Goal: Navigation & Orientation: Find specific page/section

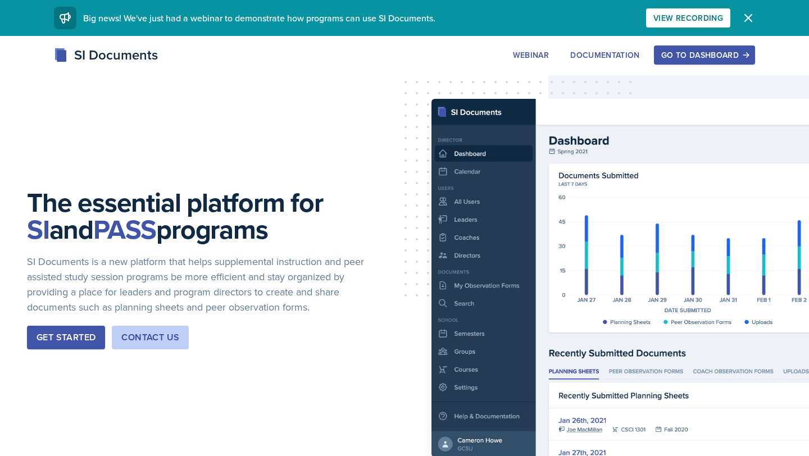
click at [723, 40] on div "The essential platform for SI and PASS programs SI Documents is a new platform …" at bounding box center [404, 278] width 809 height 484
click at [712, 53] on div "Go to Dashboard" at bounding box center [704, 55] width 86 height 9
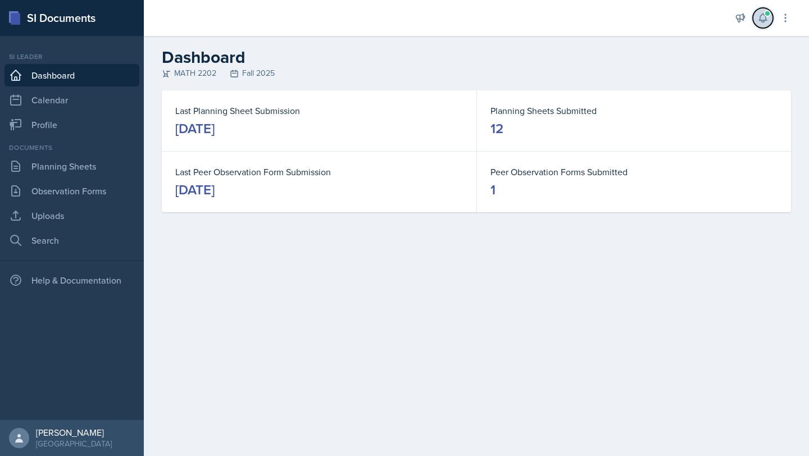
click at [770, 18] on button at bounding box center [762, 18] width 20 height 20
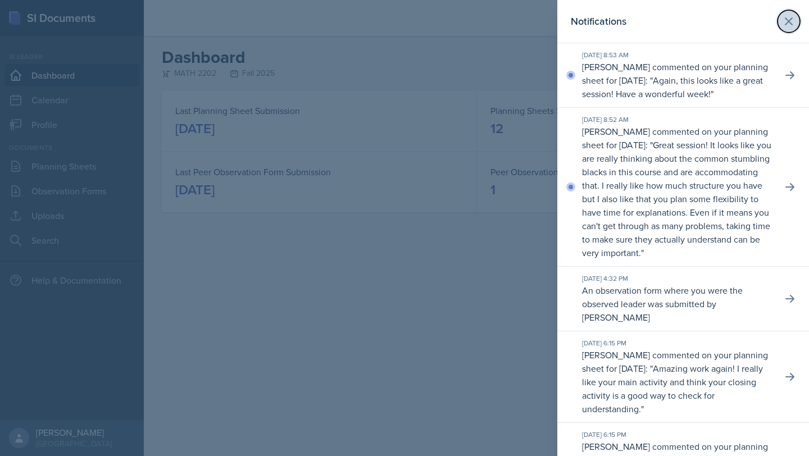
click at [788, 20] on icon at bounding box center [788, 21] width 13 height 13
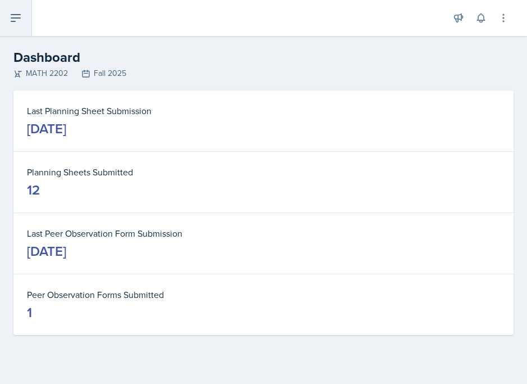
click at [19, 26] on button at bounding box center [16, 18] width 32 height 36
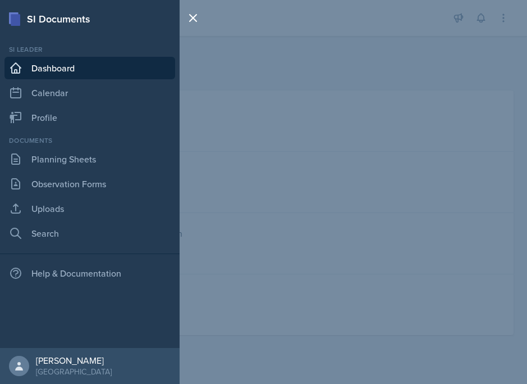
click at [328, 16] on div "SI Documents Si leader Dashboard Calendar Profile Documents Planning Sheets Obs…" at bounding box center [263, 192] width 527 height 384
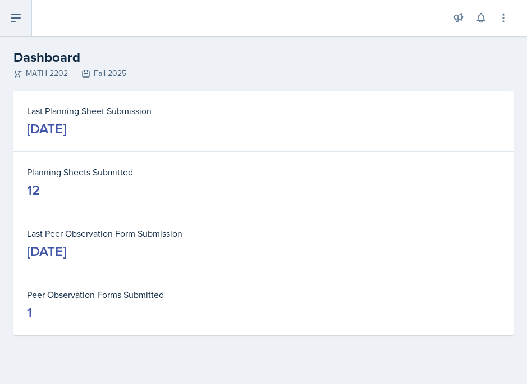
click at [17, 23] on icon at bounding box center [15, 17] width 13 height 13
